Goal: Check status: Check status

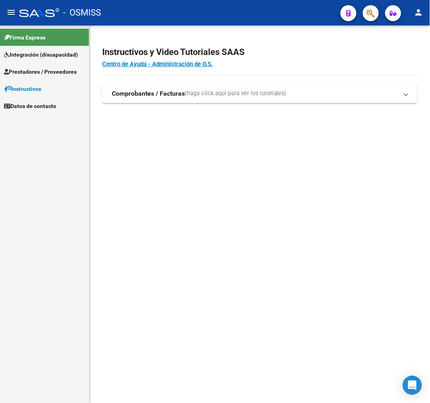
click at [27, 67] on span "Prestadores / Proveedores" at bounding box center [40, 71] width 73 height 9
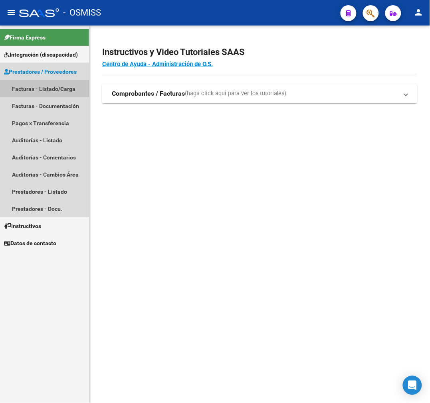
click at [34, 89] on link "Facturas - Listado/Carga" at bounding box center [44, 88] width 89 height 17
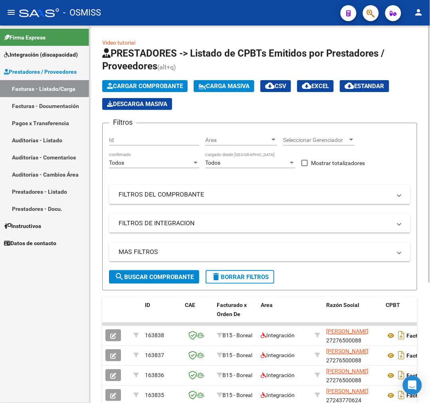
click at [294, 138] on span "Seleccionar Gerenciador" at bounding box center [315, 140] width 65 height 7
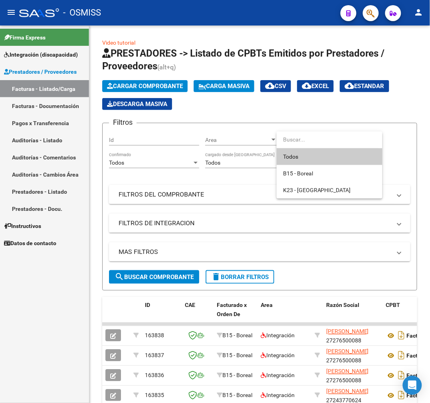
click at [301, 152] on span "Todos" at bounding box center [329, 156] width 93 height 17
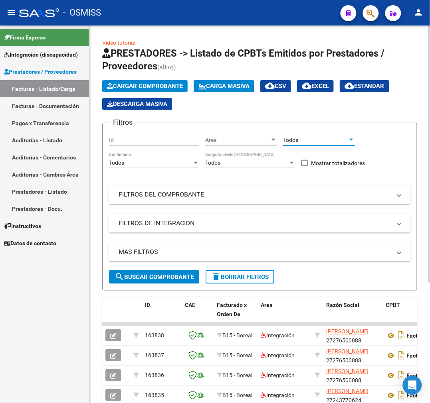
click at [160, 249] on mat-panel-title "MAS FILTROS" at bounding box center [255, 252] width 273 height 9
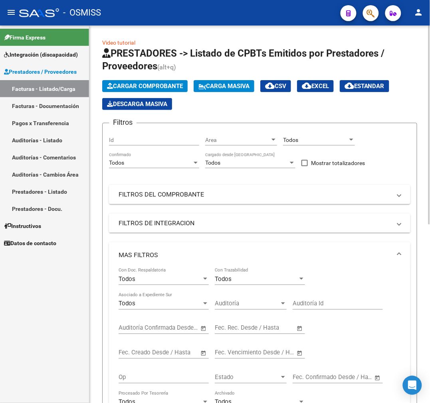
click at [160, 249] on mat-expansion-panel-header "MAS FILTROS" at bounding box center [259, 256] width 301 height 26
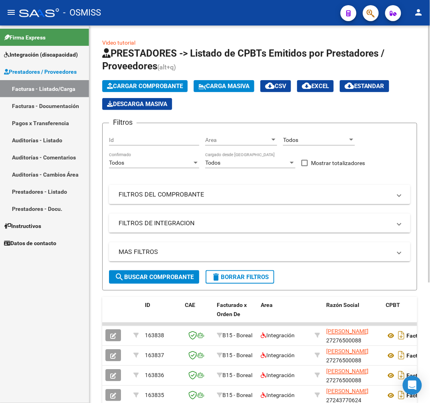
click at [160, 196] on mat-panel-title "FILTROS DEL COMPROBANTE" at bounding box center [255, 194] width 273 height 9
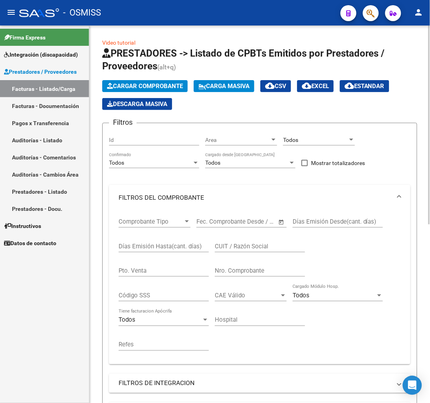
click at [225, 249] on input "CUIT / Razón Social" at bounding box center [260, 246] width 90 height 7
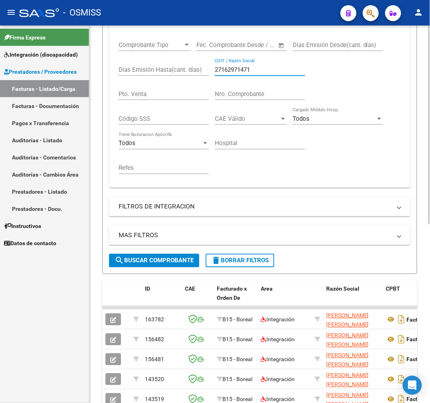
scroll to position [177, 0]
type input "27162971471"
click at [178, 266] on button "search Buscar Comprobante" at bounding box center [154, 261] width 90 height 14
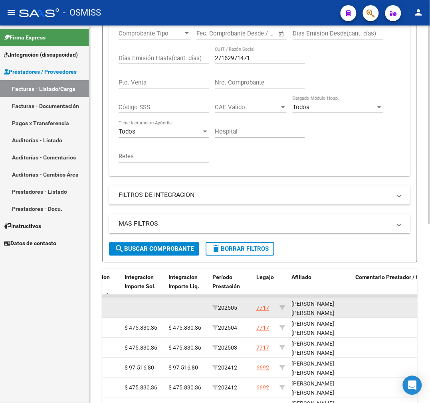
scroll to position [161, 0]
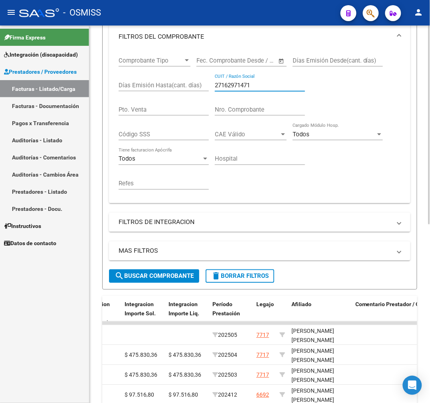
drag, startPoint x: 263, startPoint y: 87, endPoint x: 189, endPoint y: 107, distance: 76.1
click at [189, 106] on div "Comprobante Tipo Comprobante Tipo Start date – End date Fec. Comprobante Desde …" at bounding box center [260, 123] width 282 height 148
click at [238, 111] on input "Nro. Comprobante" at bounding box center [260, 109] width 90 height 7
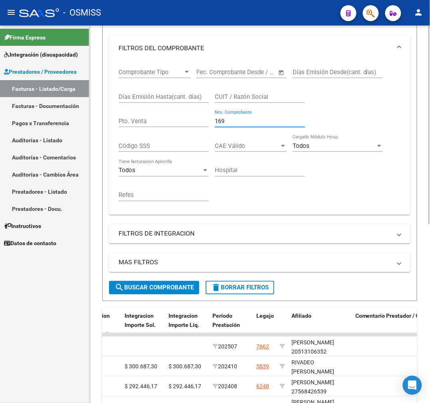
scroll to position [73, 0]
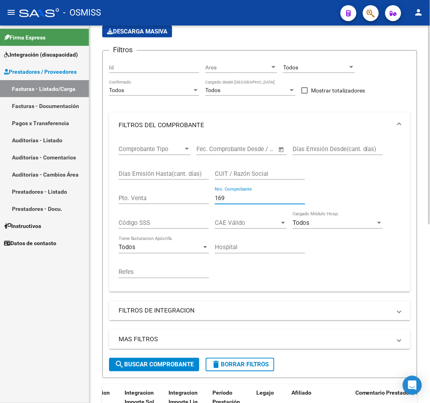
type input "169"
click at [234, 194] on div "169 Nro. Comprobante" at bounding box center [260, 195] width 90 height 17
drag, startPoint x: 232, startPoint y: 200, endPoint x: 192, endPoint y: 221, distance: 45.3
click at [192, 221] on div "Comprobante Tipo Comprobante Tipo Start date – End date Fec. Comprobante Desde …" at bounding box center [260, 212] width 282 height 148
click at [249, 170] on div "CUIT / Razón Social" at bounding box center [260, 171] width 90 height 17
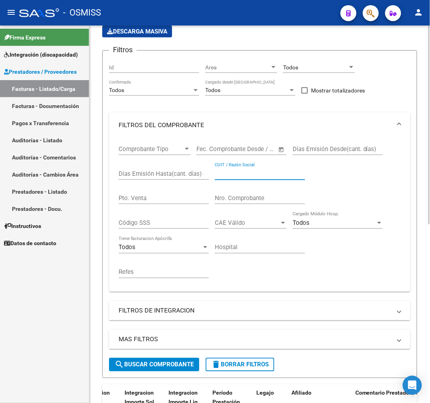
click at [247, 173] on input "CUIT / Razón Social" at bounding box center [260, 173] width 90 height 7
type input "2735"
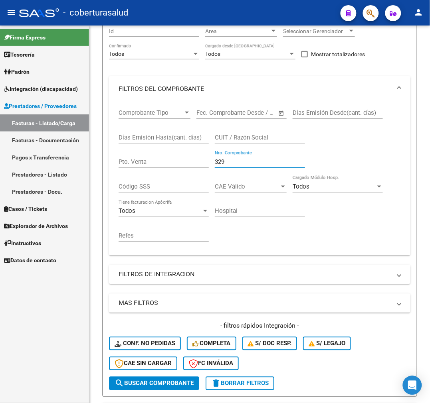
scroll to position [95, 0]
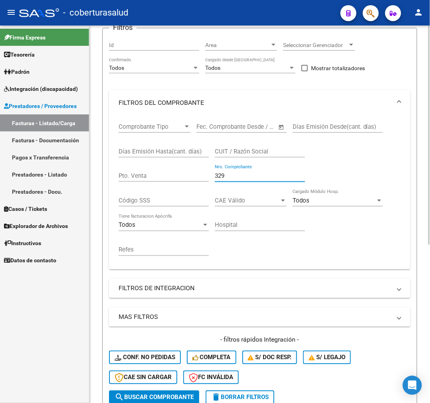
drag, startPoint x: 237, startPoint y: 174, endPoint x: 194, endPoint y: 183, distance: 43.9
click at [194, 183] on div "Comprobante Tipo Comprobante Tipo Start date – End date Fec. Comprobante Desde …" at bounding box center [260, 190] width 282 height 148
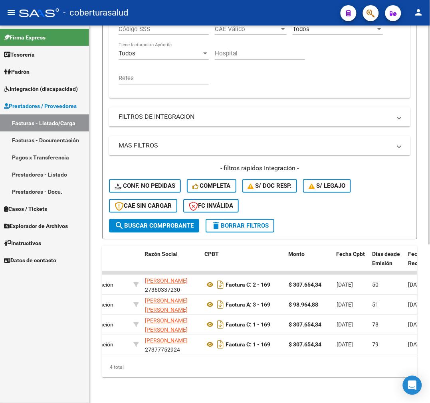
scroll to position [0, 0]
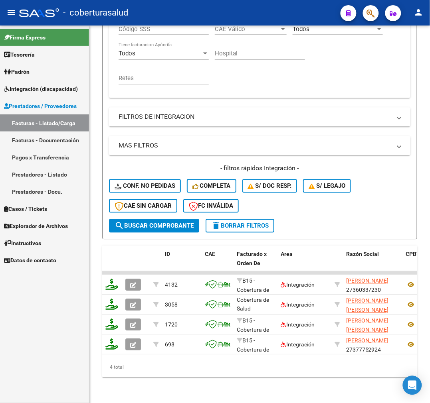
type input "169"
